Goal: Find specific page/section: Find specific page/section

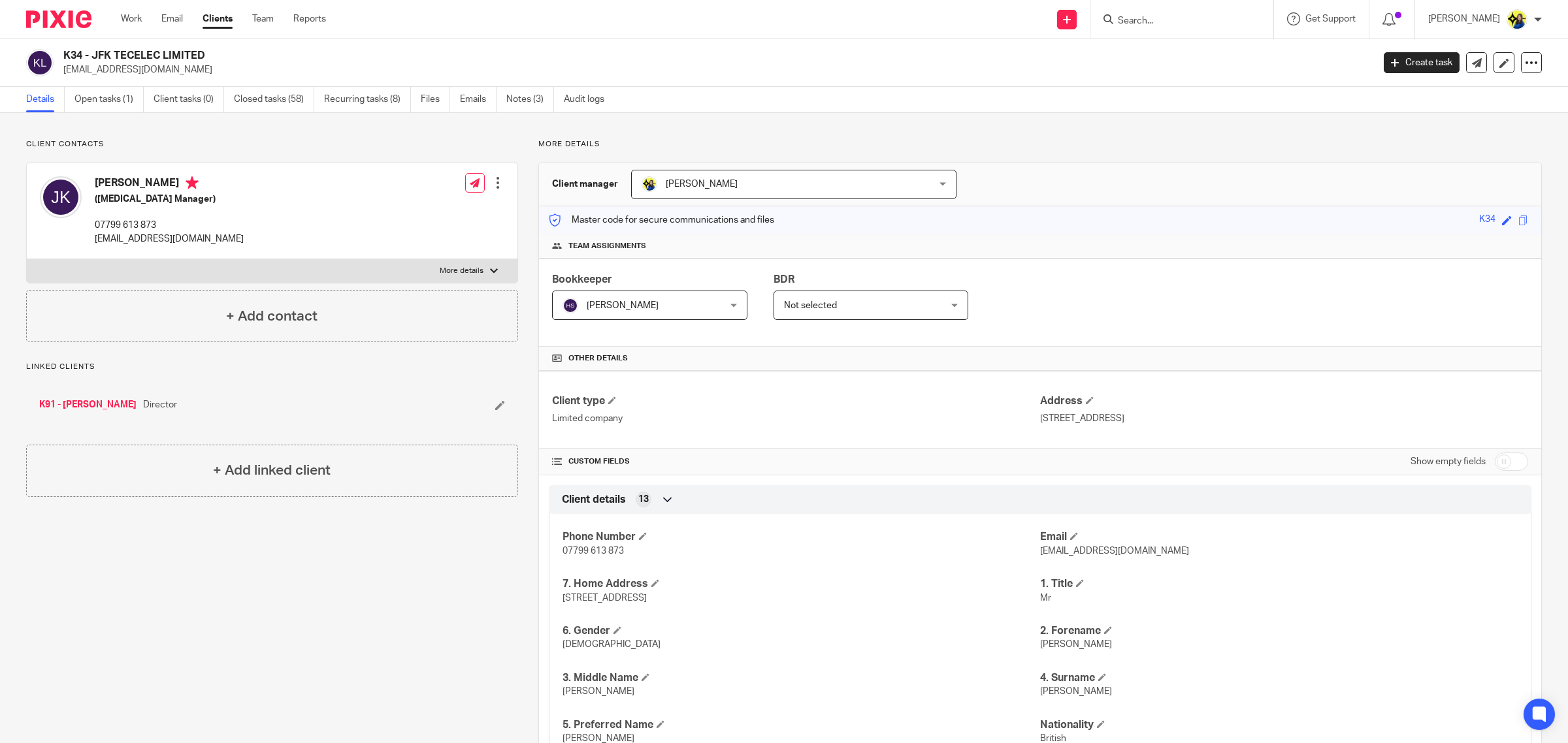
click at [895, 507] on div "Client details 13" at bounding box center [1040, 499] width 963 height 22
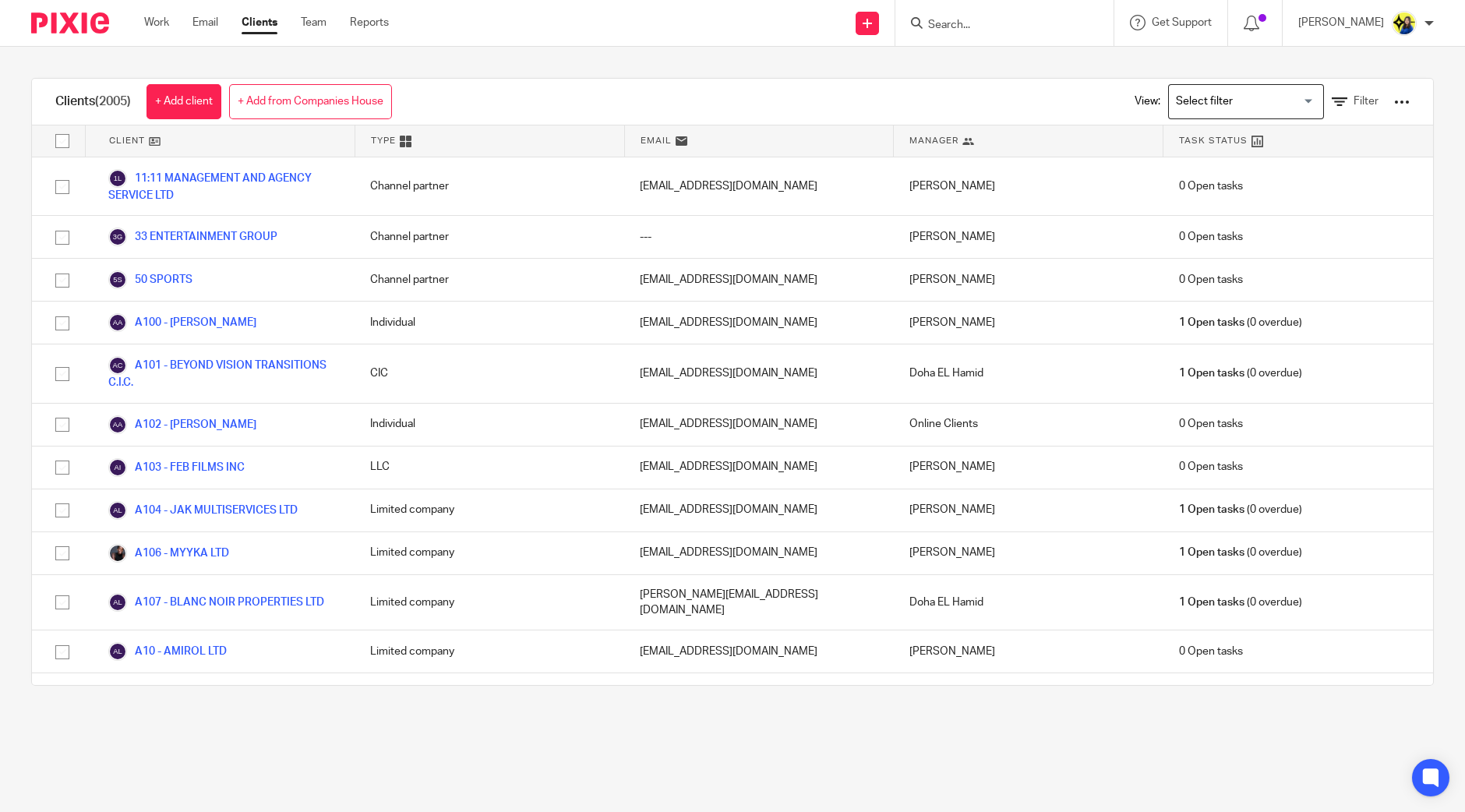
click at [1009, 25] on input "Search" at bounding box center [996, 26] width 140 height 14
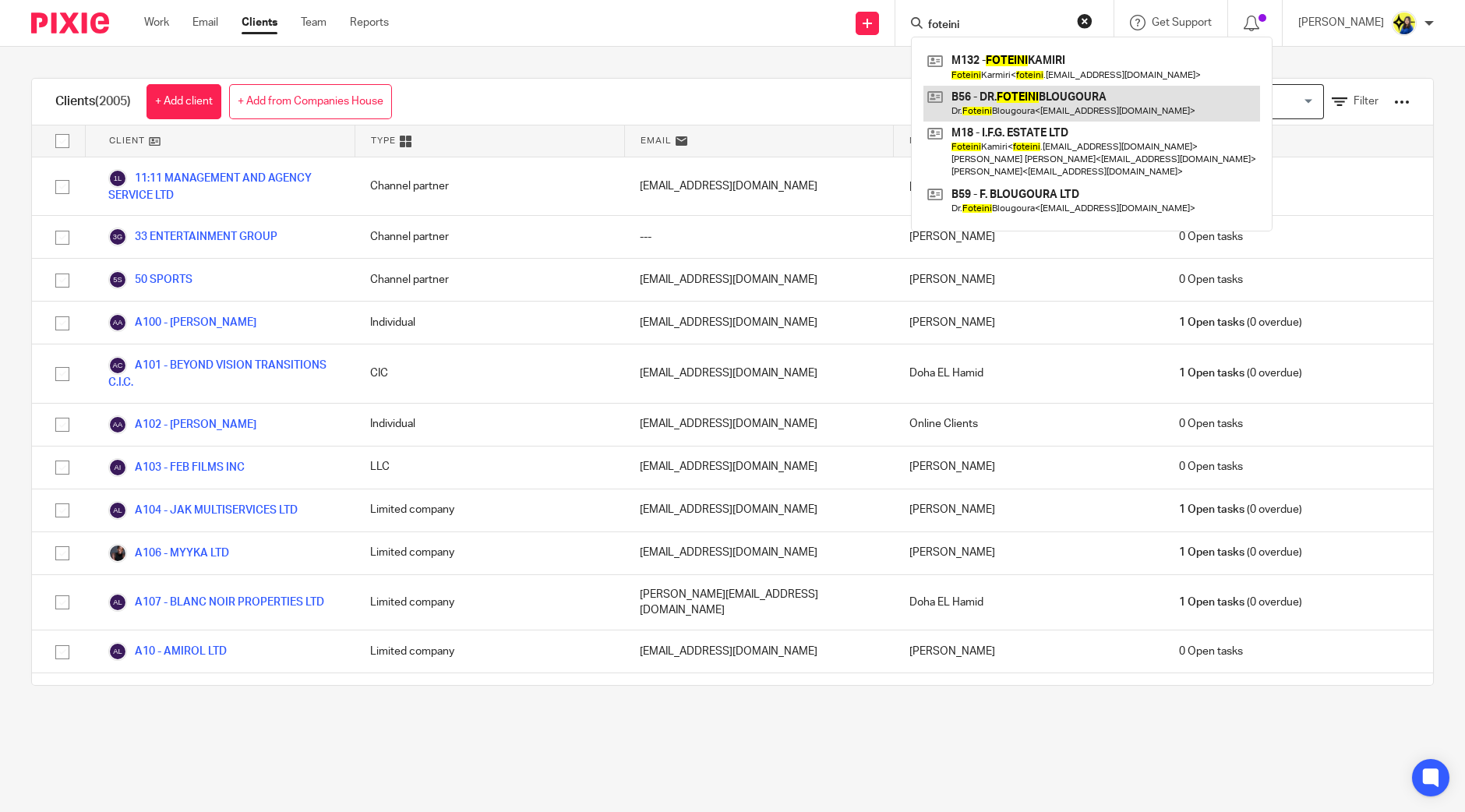
type input "foteini"
click at [1087, 108] on link at bounding box center [1092, 103] width 337 height 36
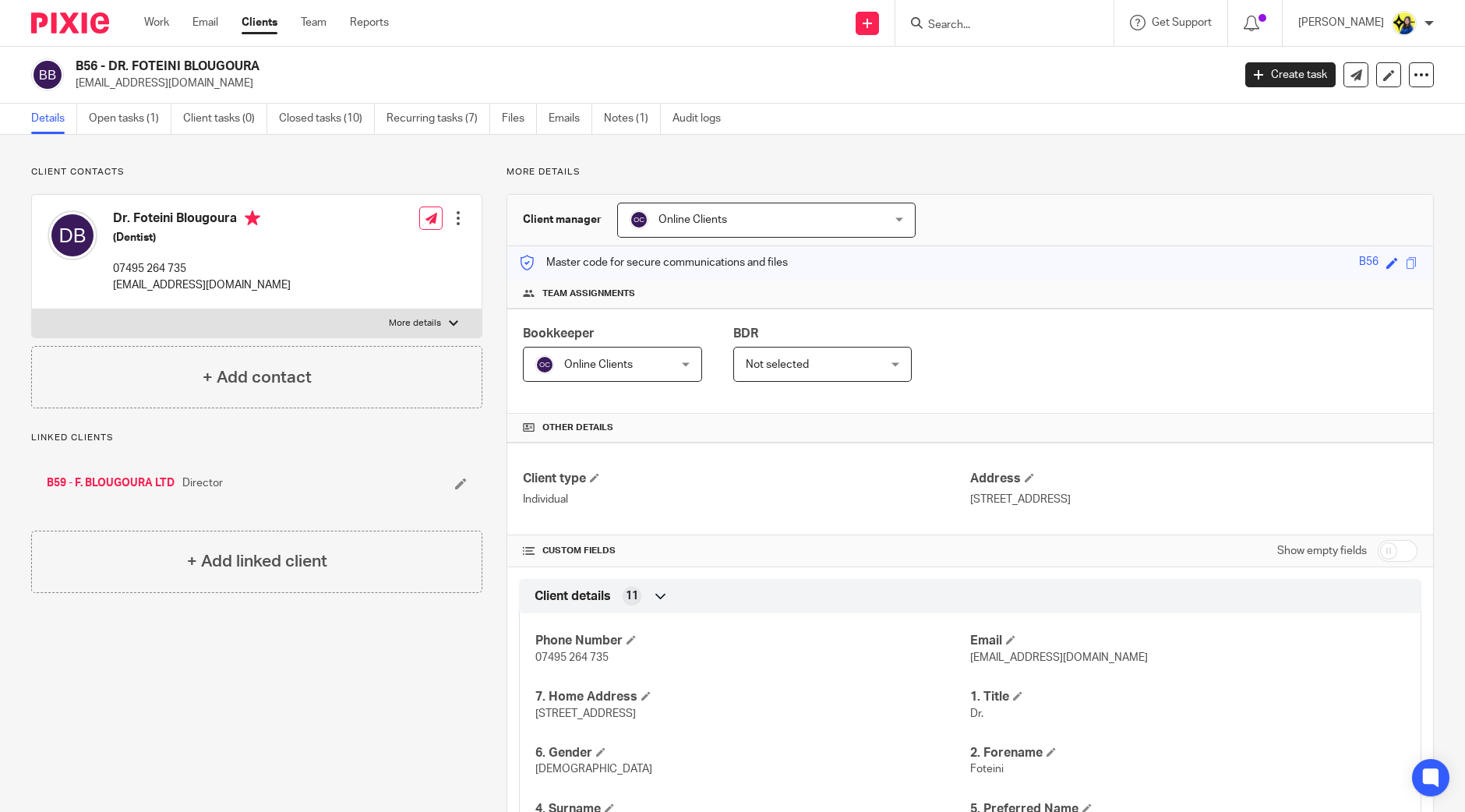
click at [1027, 28] on input "Search" at bounding box center [996, 26] width 140 height 14
click at [1003, 23] on input "Search" at bounding box center [996, 26] width 140 height 14
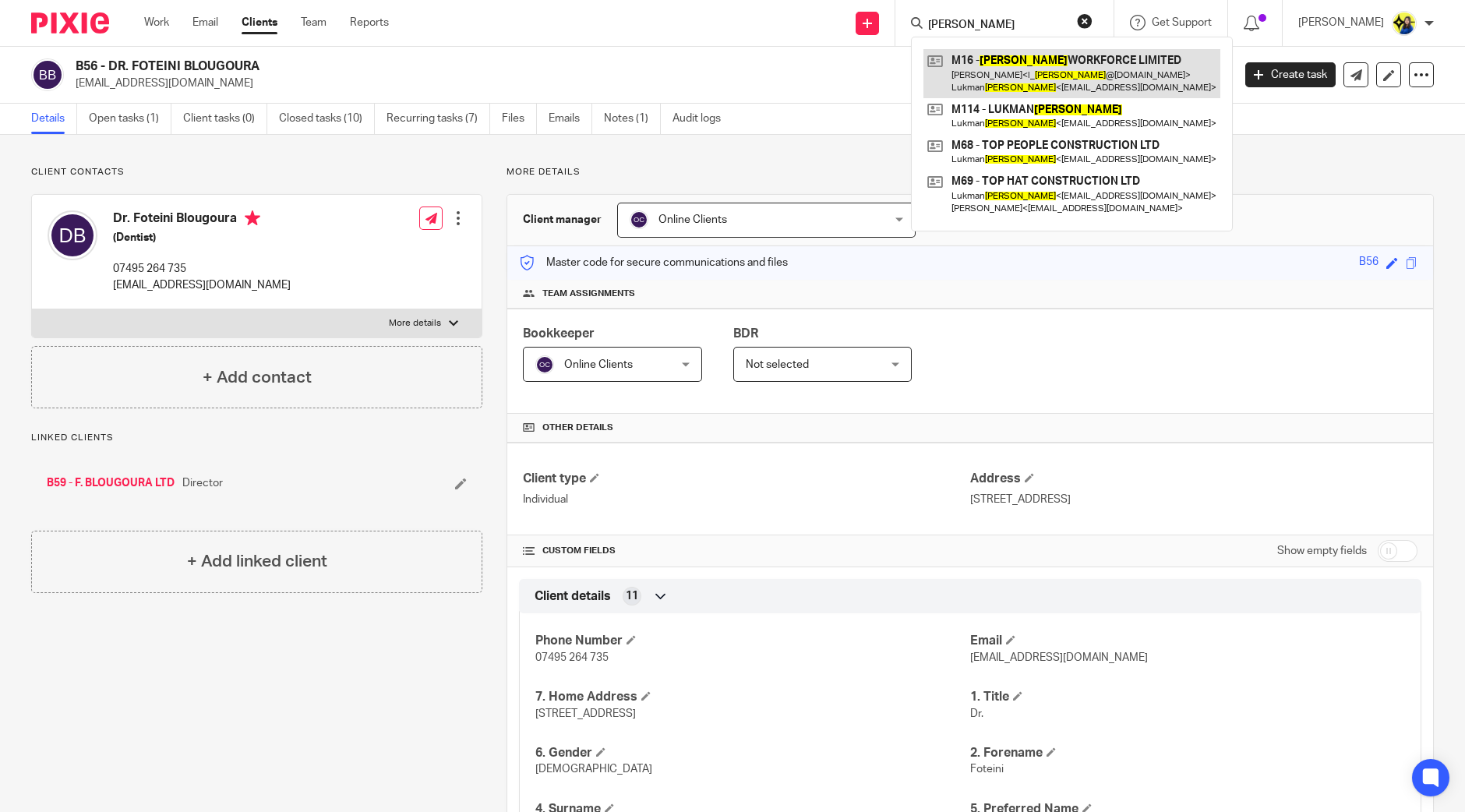
type input "[PERSON_NAME]"
click at [1045, 70] on link at bounding box center [1072, 73] width 297 height 48
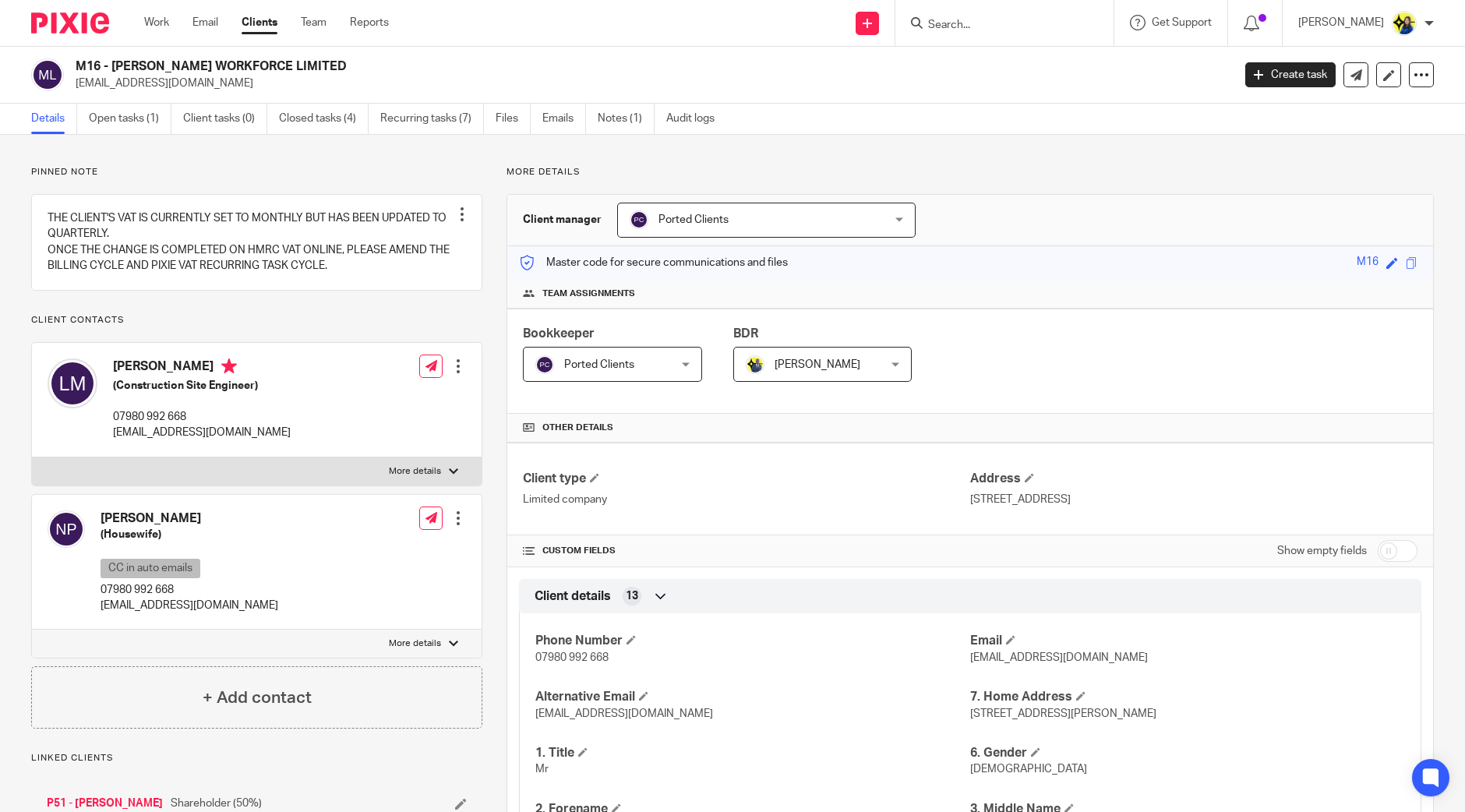
drag, startPoint x: 73, startPoint y: 57, endPoint x: 351, endPoint y: 60, distance: 278.0
click at [351, 60] on div "M16 - [PERSON_NAME] WORKFORCE LIMITED [EMAIL_ADDRESS][DOMAIN_NAME] Create task …" at bounding box center [732, 74] width 1465 height 57
copy h2 "M16 - [PERSON_NAME] WORKFORCE LIMITED"
